Goal: Transaction & Acquisition: Download file/media

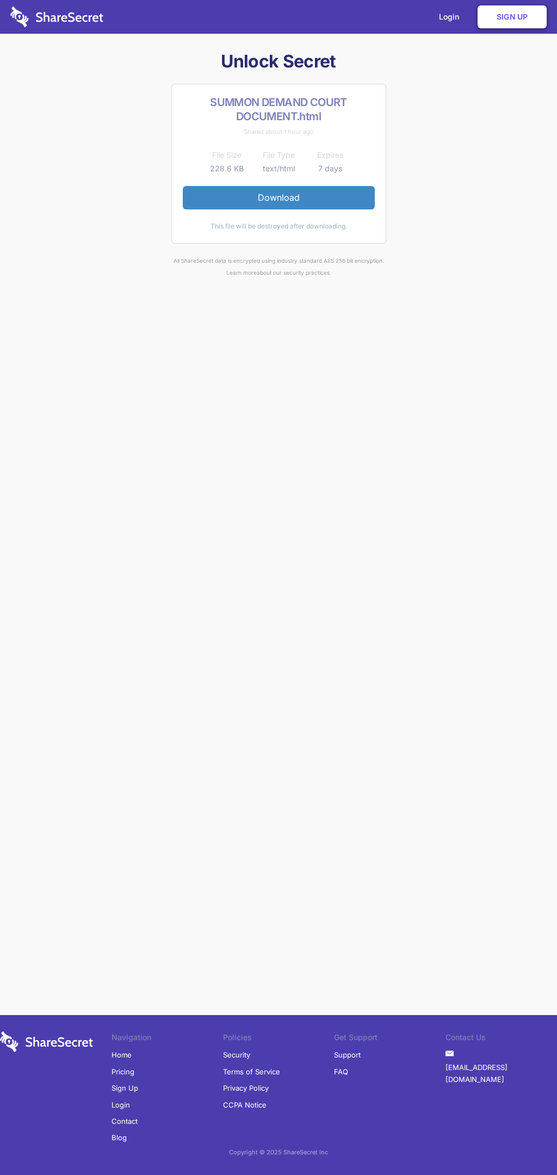
click at [279, 197] on link "Download" at bounding box center [279, 197] width 192 height 23
